Goal: Transaction & Acquisition: Purchase product/service

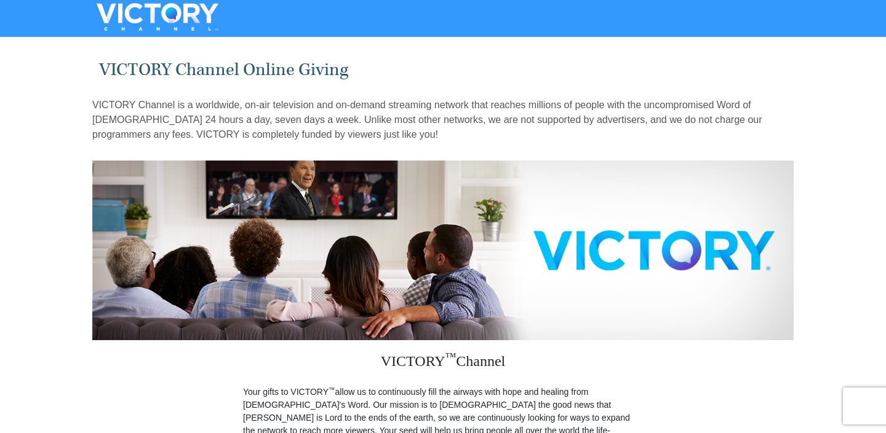
scroll to position [378, 0]
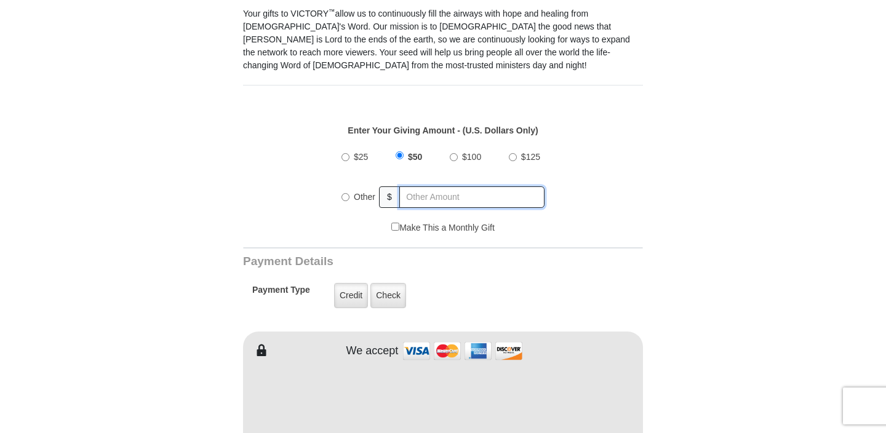
radio input "true"
click at [422, 186] on input "text" at bounding box center [473, 197] width 144 height 22
type input "250"
click at [348, 283] on label "Credit" at bounding box center [351, 295] width 34 height 25
click at [0, 0] on input "Credit" at bounding box center [0, 0] width 0 height 0
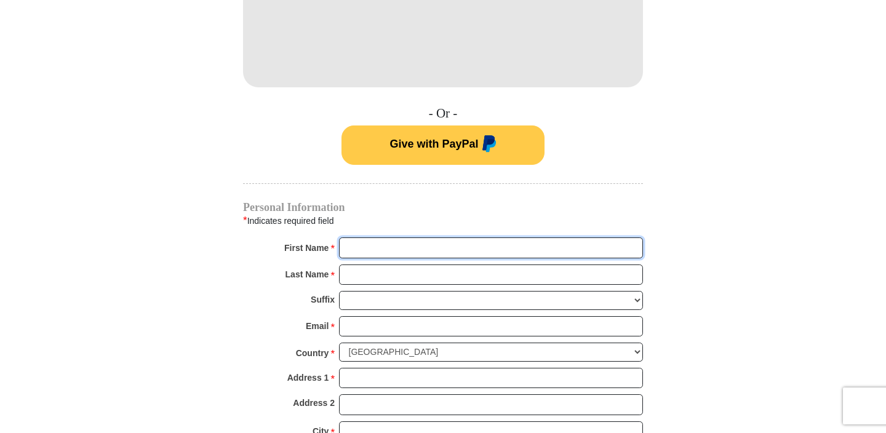
click at [365, 237] on input "First Name *" at bounding box center [491, 247] width 304 height 21
type input "[PERSON_NAME]"
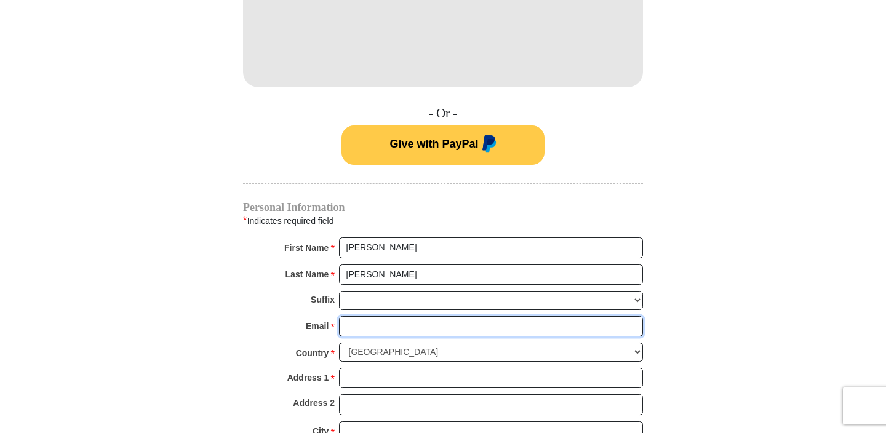
type input "[EMAIL_ADDRESS][DOMAIN_NAME]"
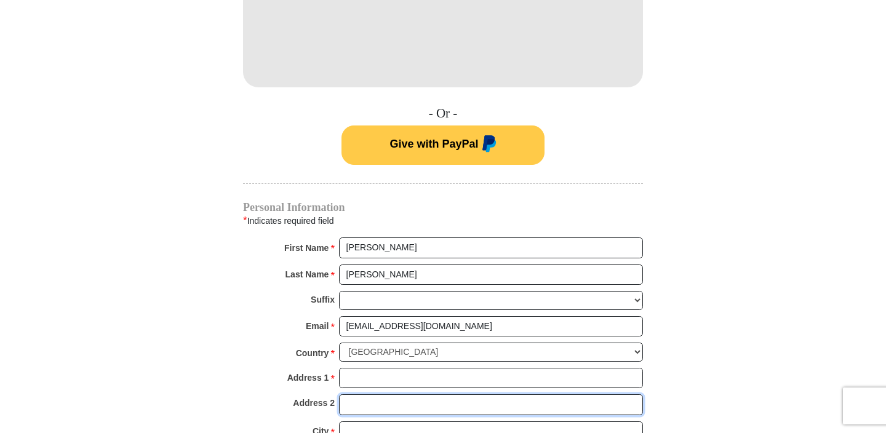
type input "[EMAIL_ADDRESS][DOMAIN_NAME]"
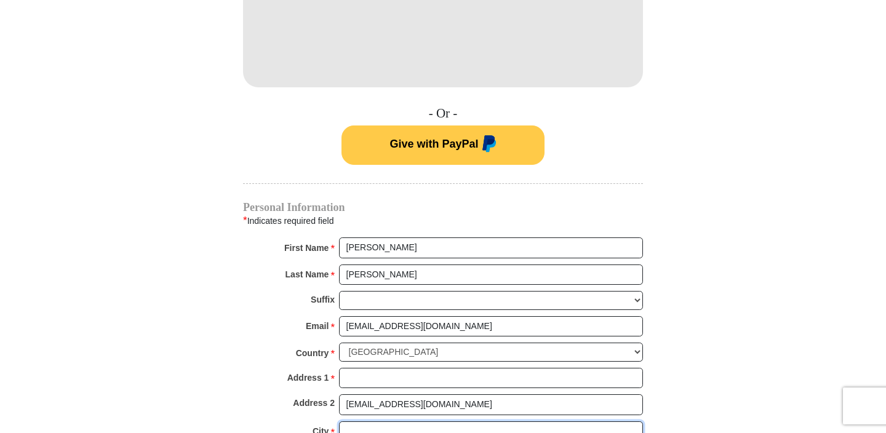
type input "[GEOGRAPHIC_DATA]"
type input "10473"
type input "[PHONE_NUMBER]"
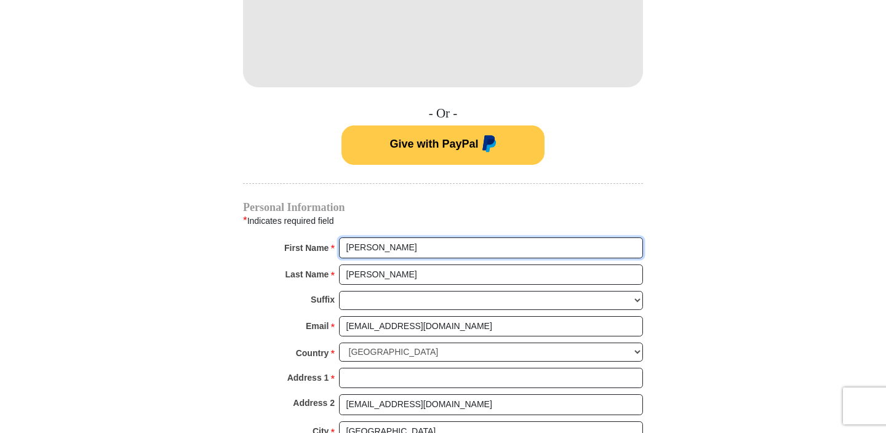
scroll to position [1136, 0]
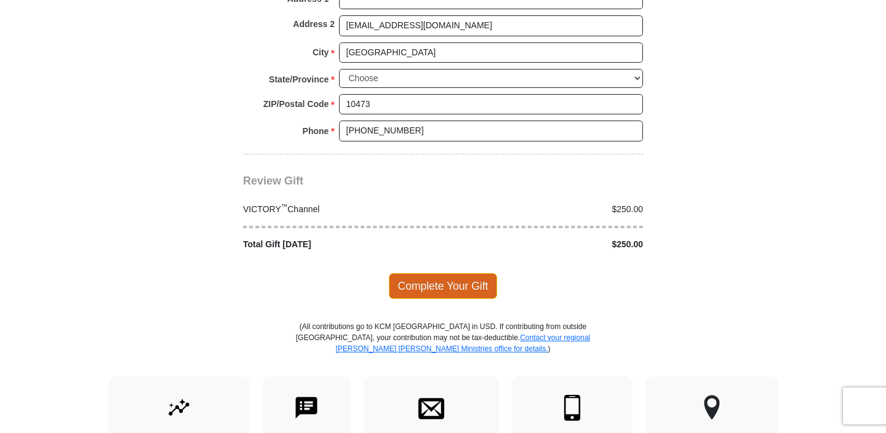
click at [442, 273] on span "Complete Your Gift" at bounding box center [443, 286] width 109 height 26
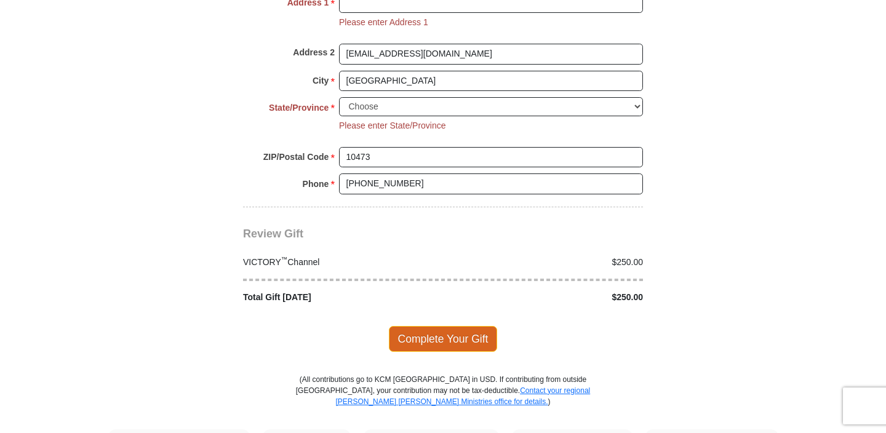
scroll to position [1099, 0]
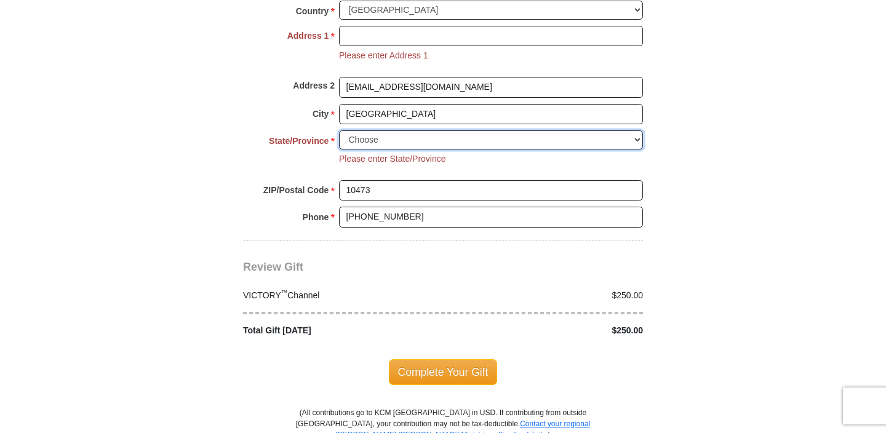
click at [636, 130] on select "Choose [US_STATE] [US_STATE] [US_STATE] [US_STATE] [US_STATE] Armed Forces Amer…" at bounding box center [491, 139] width 304 height 19
select select "NY"
click at [339, 130] on select "Choose [US_STATE] [US_STATE] [US_STATE] [US_STATE] [US_STATE] Armed Forces Amer…" at bounding box center [491, 139] width 304 height 19
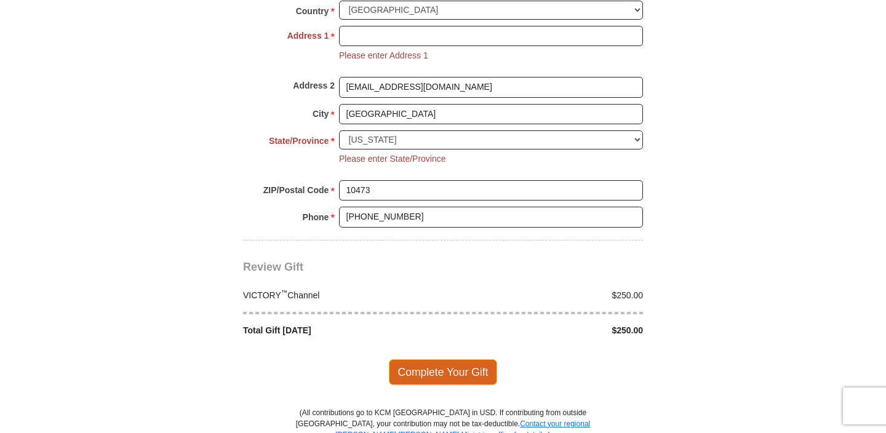
click at [460, 359] on span "Complete Your Gift" at bounding box center [443, 372] width 109 height 26
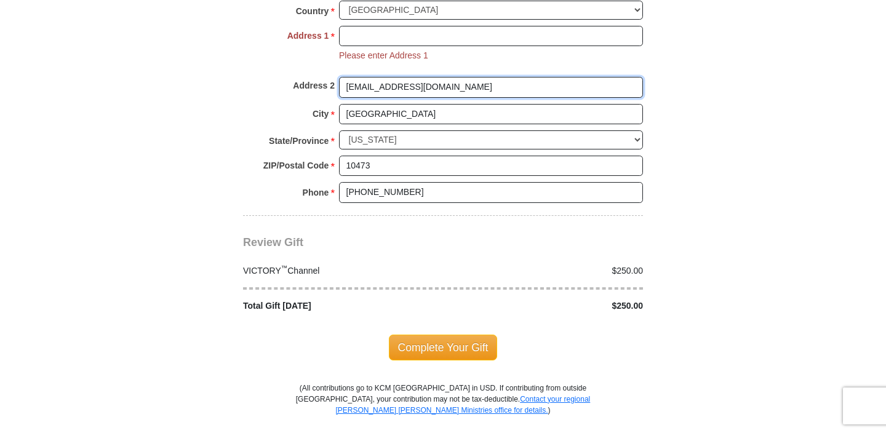
click at [441, 77] on input "[EMAIL_ADDRESS][DOMAIN_NAME]" at bounding box center [491, 87] width 304 height 21
type input "g"
type input "[EMAIL_ADDRESS][DOMAIN_NAME]"
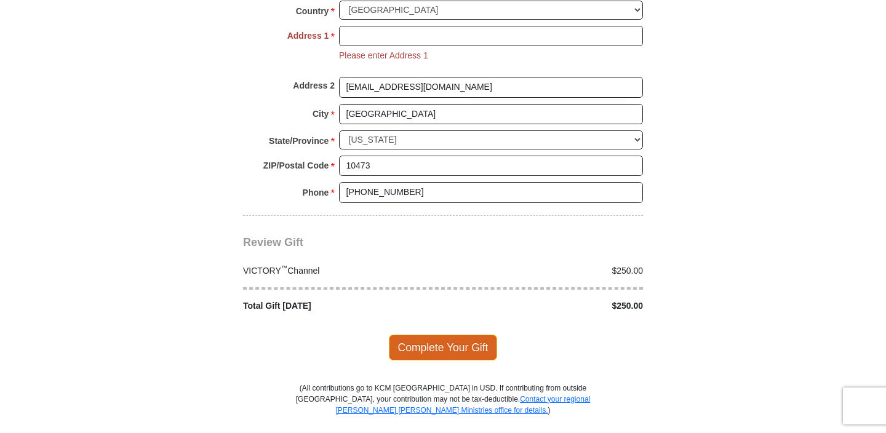
click at [478, 335] on span "Complete Your Gift" at bounding box center [443, 348] width 109 height 26
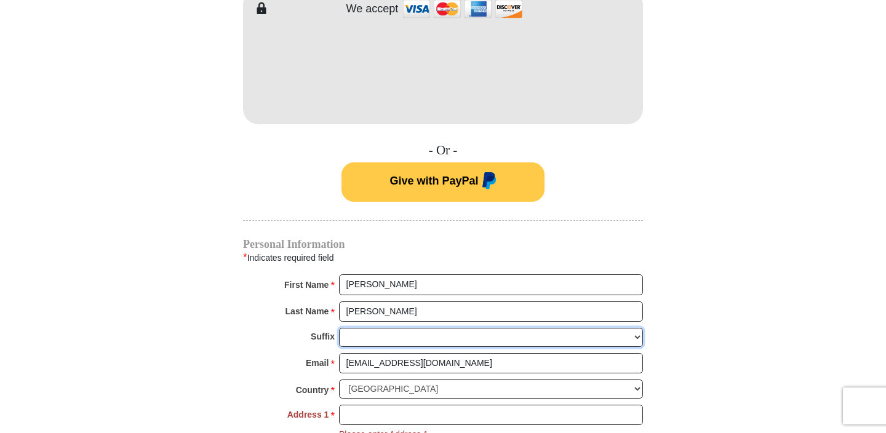
click at [637, 328] on select "[PERSON_NAME] I II III IV V VI" at bounding box center [491, 337] width 304 height 19
select select "Sr"
click at [339, 328] on select "[PERSON_NAME] I II III IV V VI" at bounding box center [491, 337] width 304 height 19
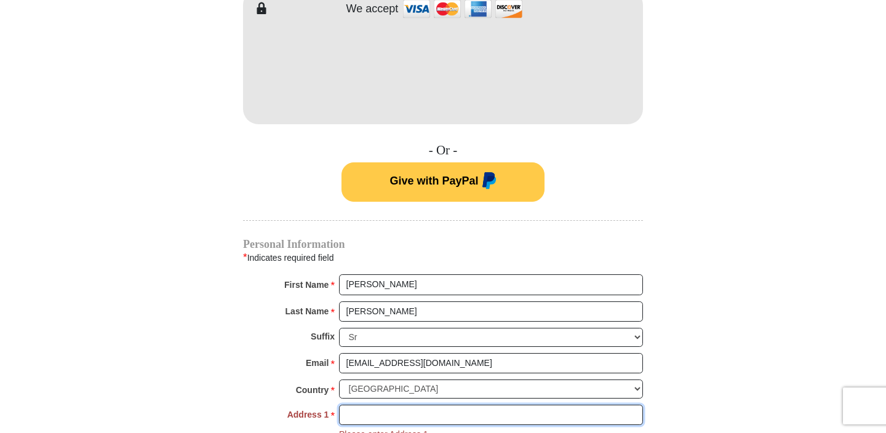
click at [351, 405] on input "Address 1 *" at bounding box center [491, 415] width 304 height 21
type input "[STREET_ADDRESS][PERSON_NAME]"
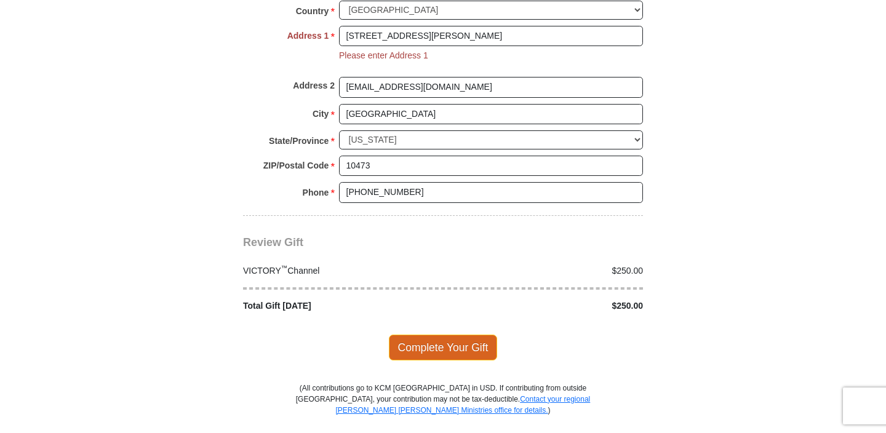
click at [466, 335] on span "Complete Your Gift" at bounding box center [443, 348] width 109 height 26
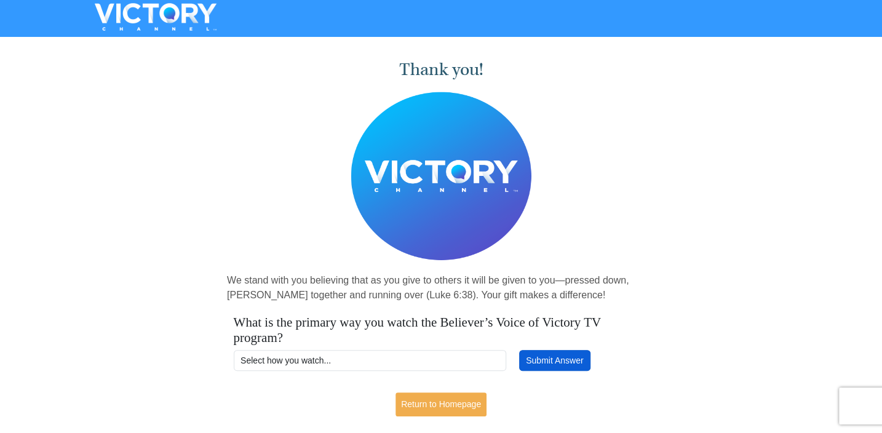
click at [569, 355] on button "Submit Answer" at bounding box center [554, 360] width 71 height 21
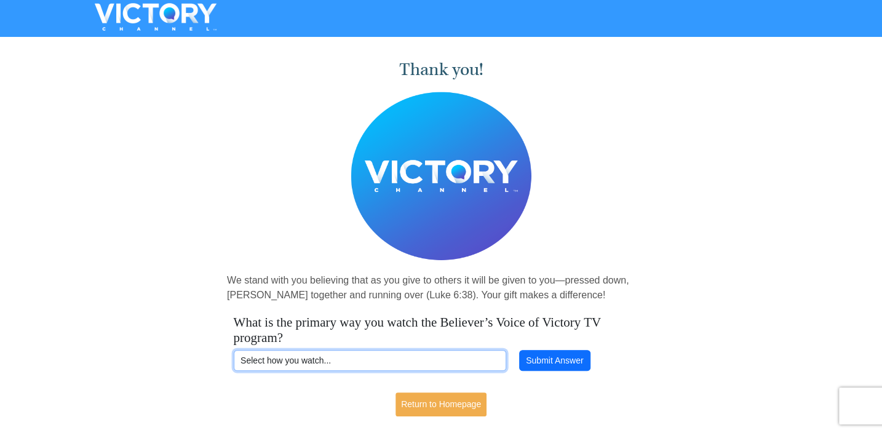
scroll to position [292, 0]
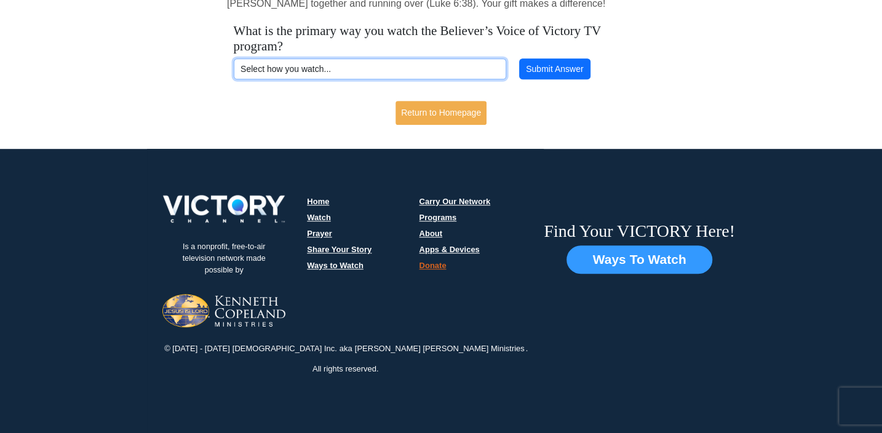
click at [315, 67] on select "Select how you watch... Daystar Morning Daystar Evening KCM.org GoVictory.com V…" at bounding box center [370, 68] width 273 height 21
select select "DAYSTAR-AM"
click at [234, 58] on select "Select how you watch... Daystar Morning Daystar Evening KCM.org GoVictory.com V…" at bounding box center [370, 68] width 273 height 21
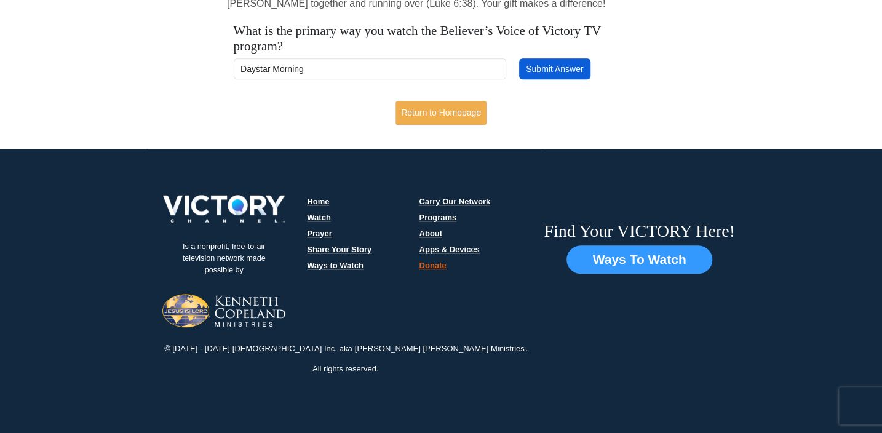
click at [566, 66] on button "Submit Answer" at bounding box center [554, 68] width 71 height 21
